Goal: Information Seeking & Learning: Learn about a topic

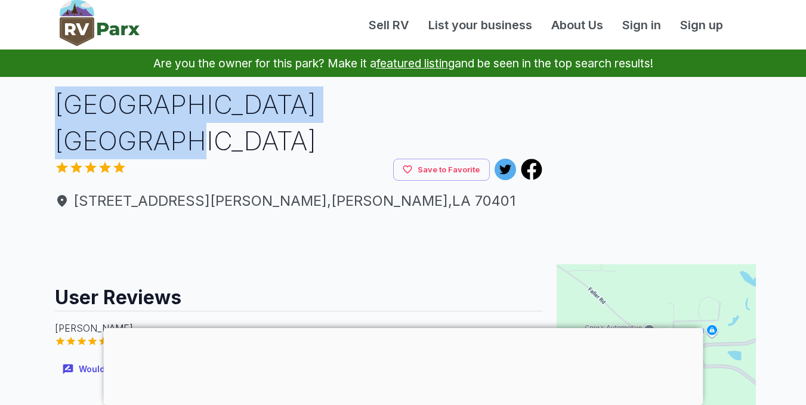
drag, startPoint x: 57, startPoint y: 104, endPoint x: 409, endPoint y: 118, distance: 353.0
click at [409, 118] on h1 "[GEOGRAPHIC_DATA] [GEOGRAPHIC_DATA]" at bounding box center [299, 123] width 488 height 72
copy h1 "[GEOGRAPHIC_DATA] [GEOGRAPHIC_DATA]"
